Goal: Task Accomplishment & Management: Use online tool/utility

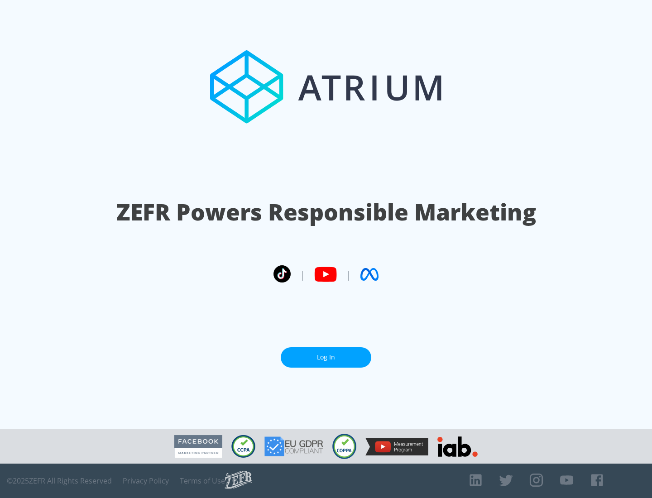
click at [326, 357] on link "Log In" at bounding box center [326, 358] width 91 height 20
